Goal: Information Seeking & Learning: Learn about a topic

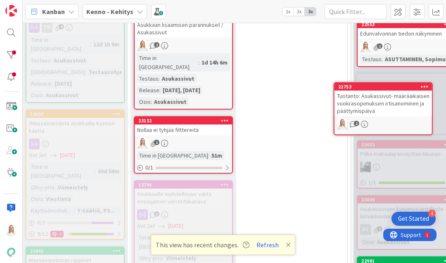
scroll to position [530, 361]
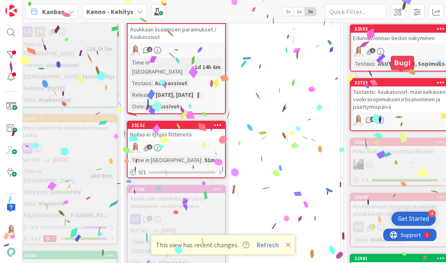
click at [399, 80] on div "22753" at bounding box center [401, 83] width 94 height 6
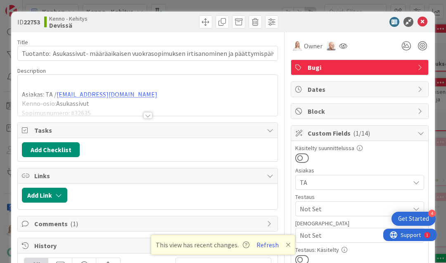
click at [144, 115] on div at bounding box center [147, 115] width 9 height 7
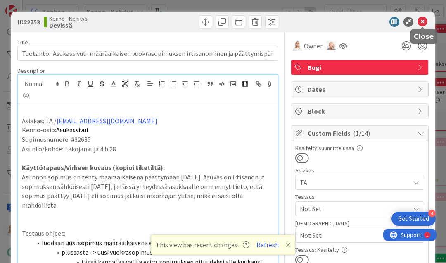
click at [423, 23] on icon at bounding box center [423, 22] width 10 height 10
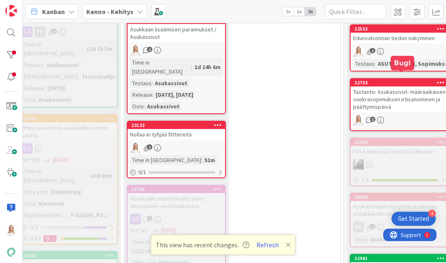
click at [390, 80] on div "22753" at bounding box center [401, 83] width 94 height 6
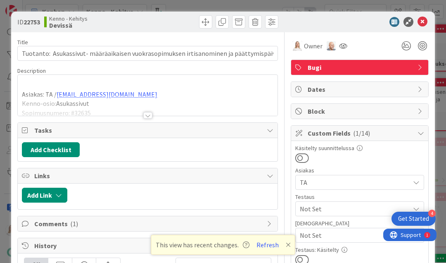
click at [149, 114] on div at bounding box center [147, 115] width 9 height 7
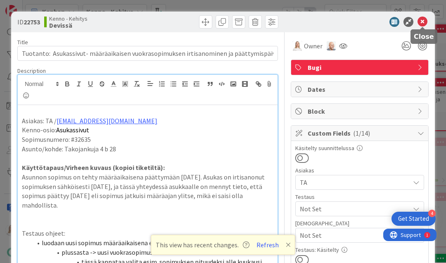
click at [422, 20] on icon at bounding box center [423, 22] width 10 height 10
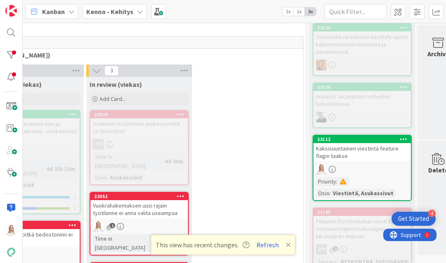
scroll to position [191, 402]
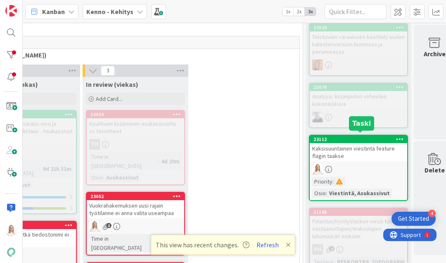
click at [352, 136] on div "23112" at bounding box center [360, 139] width 94 height 6
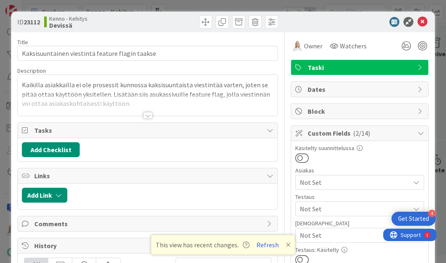
click at [148, 116] on div at bounding box center [147, 115] width 9 height 7
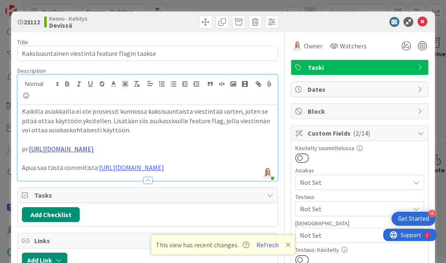
click at [94, 147] on link "[URL][DOMAIN_NAME]" at bounding box center [61, 149] width 65 height 8
click at [95, 164] on link "[URL][DOMAIN_NAME]" at bounding box center [72, 164] width 57 height 11
click at [128, 135] on p at bounding box center [147, 139] width 251 height 9
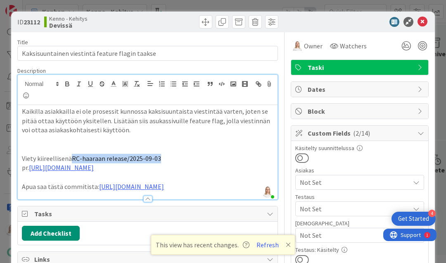
drag, startPoint x: 70, startPoint y: 157, endPoint x: 162, endPoint y: 157, distance: 92.1
click at [162, 157] on p "Viety kiireellisenä RC-haaraan release/2025-09-03" at bounding box center [147, 158] width 251 height 9
click at [126, 83] on polyline at bounding box center [125, 83] width 3 height 3
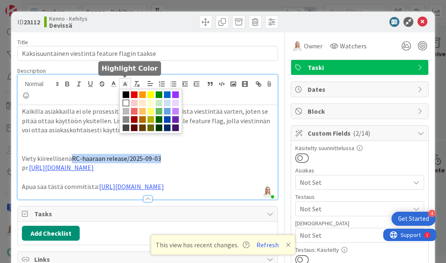
click at [124, 102] on span at bounding box center [126, 103] width 7 height 7
click at [177, 155] on p "Viety kiireellisenä RC-haaraan release/2025-09-03" at bounding box center [147, 158] width 251 height 9
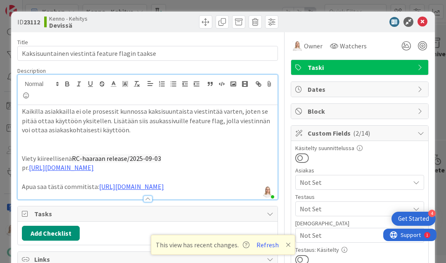
click at [104, 158] on span "RC-haaraan release/2025-09-03" at bounding box center [116, 158] width 89 height 8
drag, startPoint x: 70, startPoint y: 156, endPoint x: 177, endPoint y: 156, distance: 106.5
click at [177, 156] on p "Viety kiireellisenä RC-haaraan release/2025-09-03" at bounding box center [147, 158] width 251 height 9
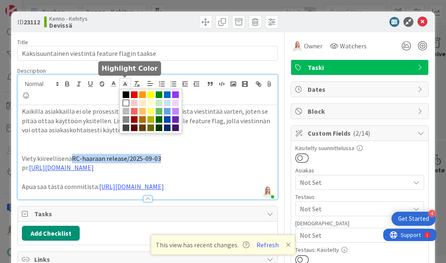
click at [122, 84] on icon at bounding box center [124, 83] width 7 height 7
click at [125, 100] on span at bounding box center [126, 103] width 7 height 7
click at [191, 157] on p "Viety kiireellisenä RC-haaraan release/2025-09-03" at bounding box center [147, 158] width 251 height 9
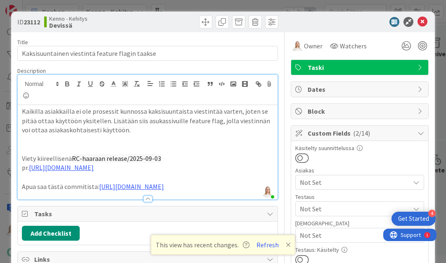
click at [103, 157] on span "RC-haaraan release/2025-09-03" at bounding box center [116, 158] width 89 height 8
click at [132, 139] on p at bounding box center [147, 139] width 251 height 9
click at [423, 22] on icon at bounding box center [423, 22] width 10 height 10
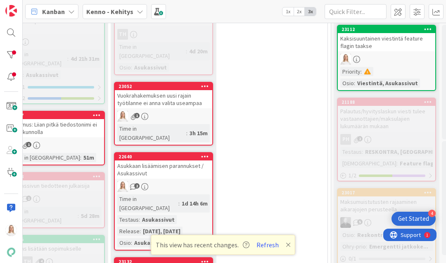
scroll to position [301, 337]
